Goal: Find specific page/section: Find specific page/section

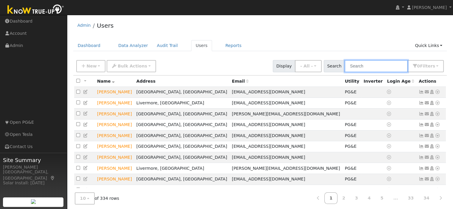
click at [365, 68] on input "text" at bounding box center [376, 66] width 63 height 12
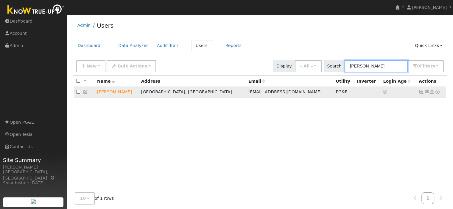
type input "emily"
click at [437, 91] on icon at bounding box center [437, 92] width 5 height 4
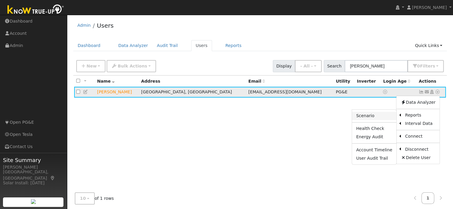
click at [376, 117] on link "Scenario" at bounding box center [374, 116] width 44 height 8
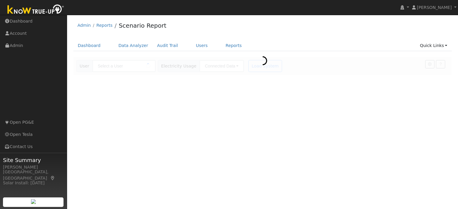
type input "[PERSON_NAME]"
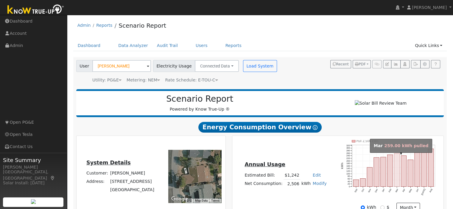
scroll to position [30, 0]
